Goal: Check status: Check status

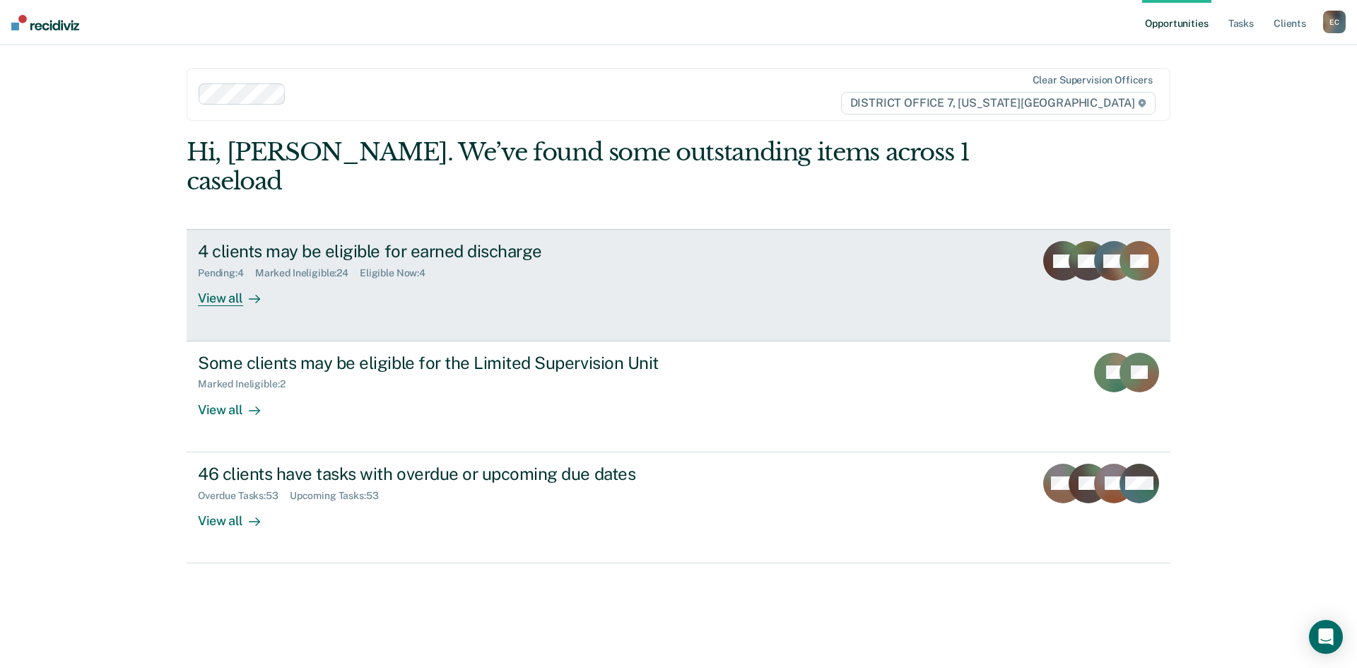
click at [227, 279] on div "View all" at bounding box center [237, 293] width 79 height 28
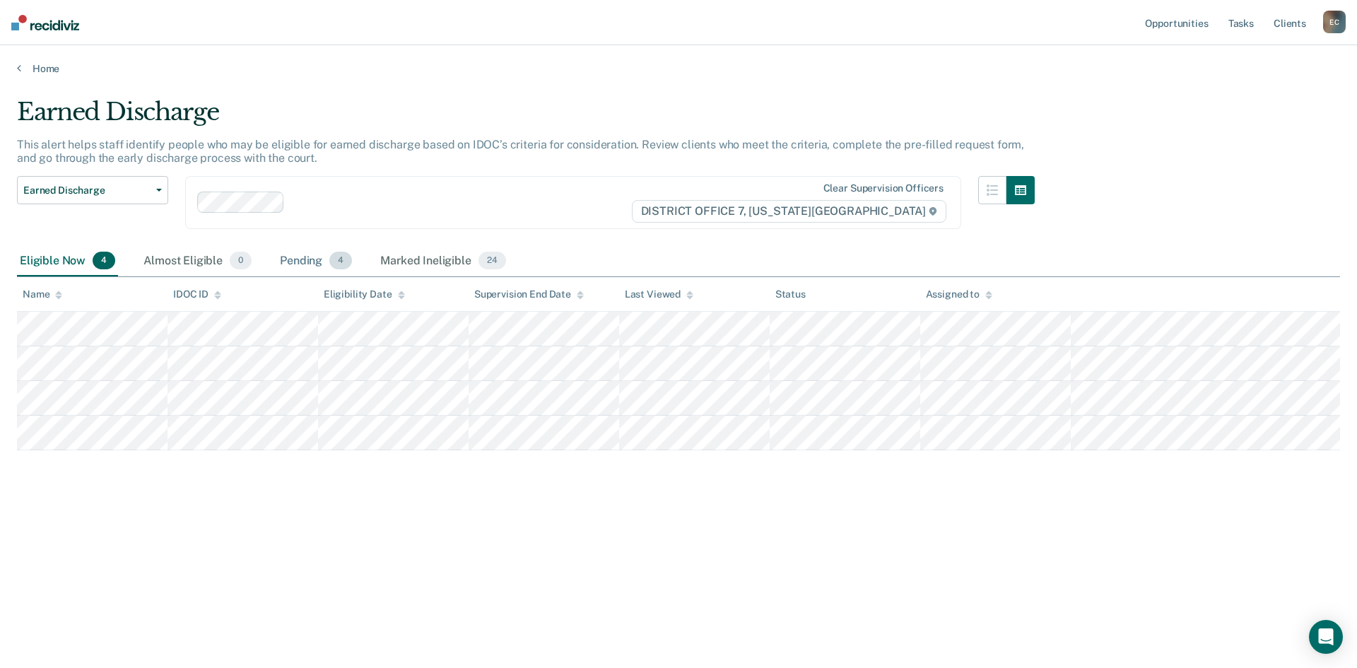
click at [303, 258] on div "Pending 4" at bounding box center [316, 261] width 78 height 31
